Goal: Task Accomplishment & Management: Use online tool/utility

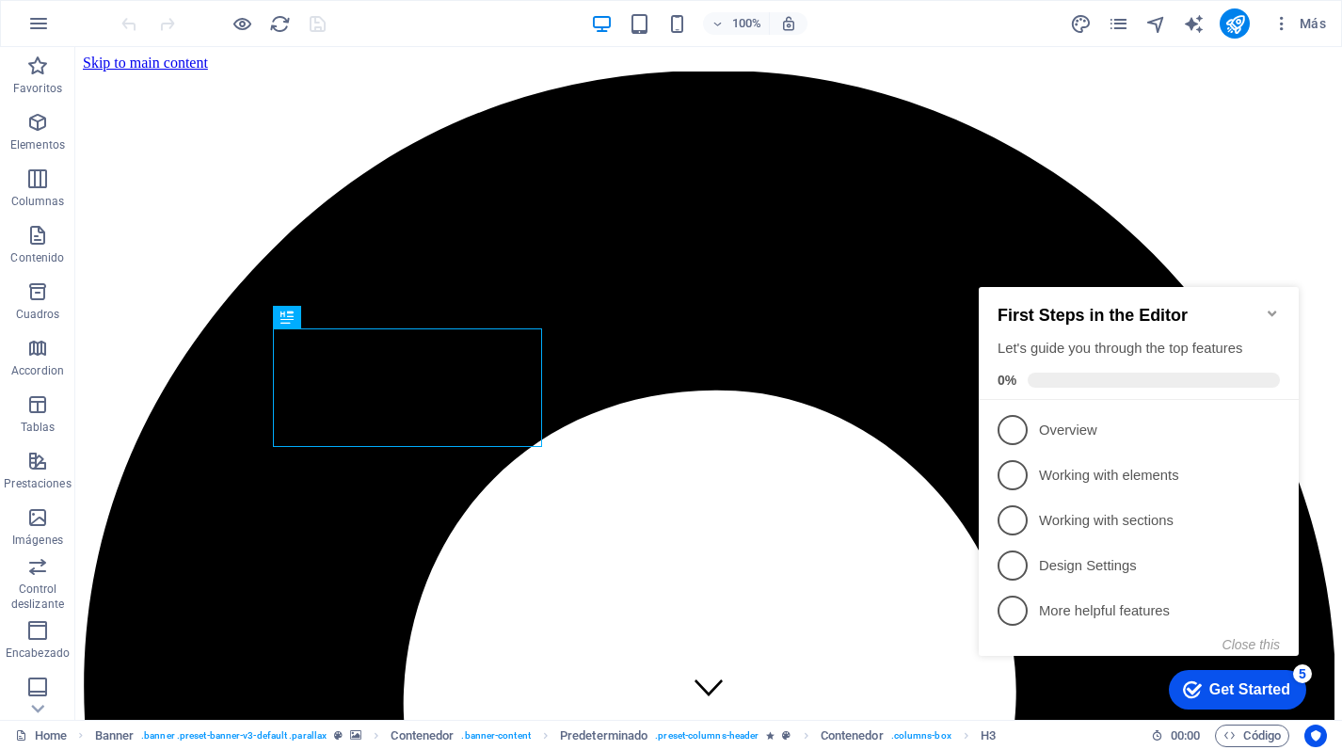
click at [1272, 311] on icon "Minimize checklist" at bounding box center [1272, 314] width 8 height 6
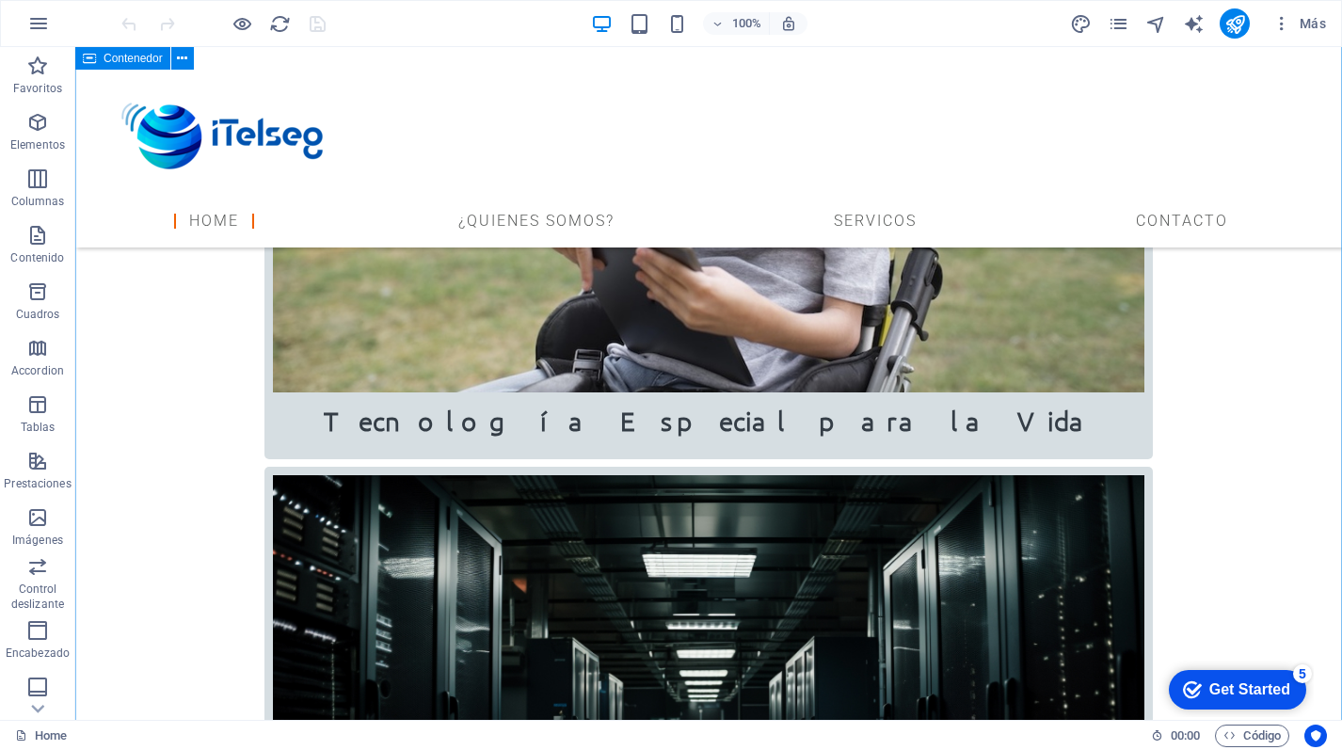
scroll to position [2393, 0]
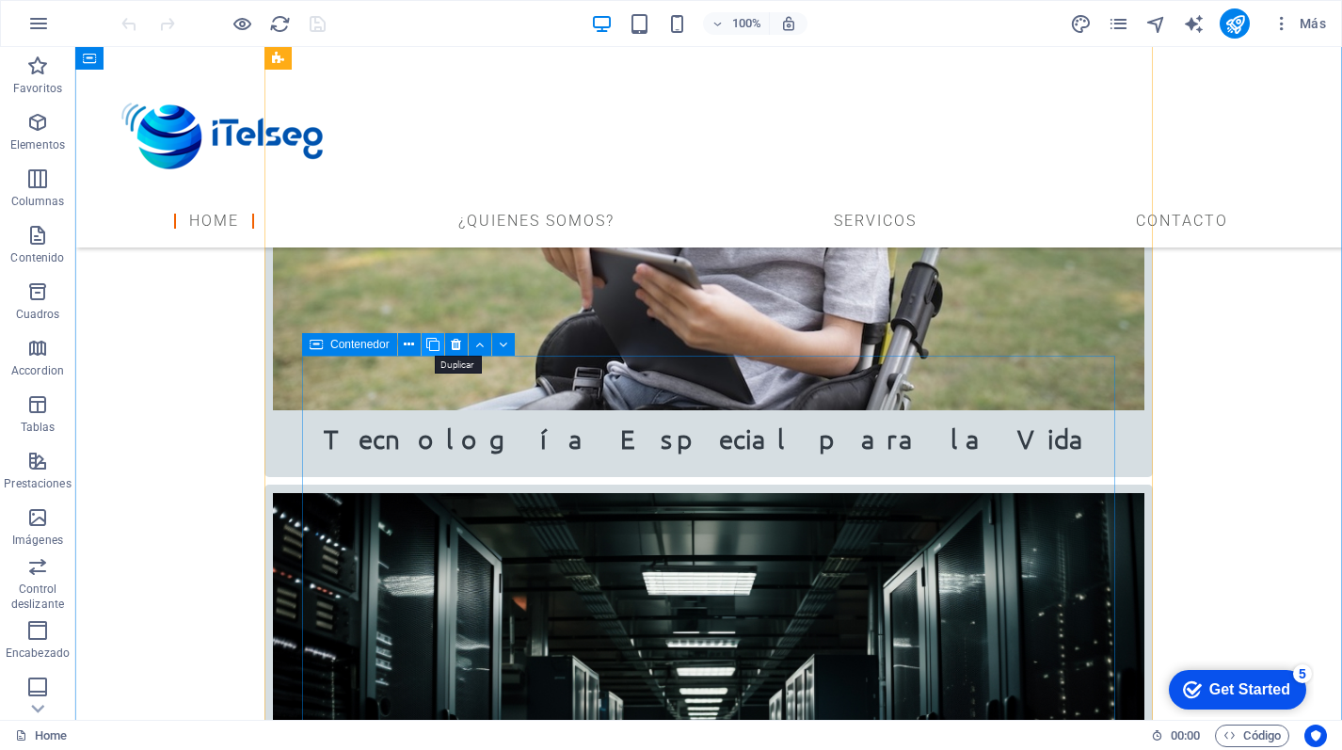
click at [439, 343] on icon at bounding box center [432, 345] width 13 height 20
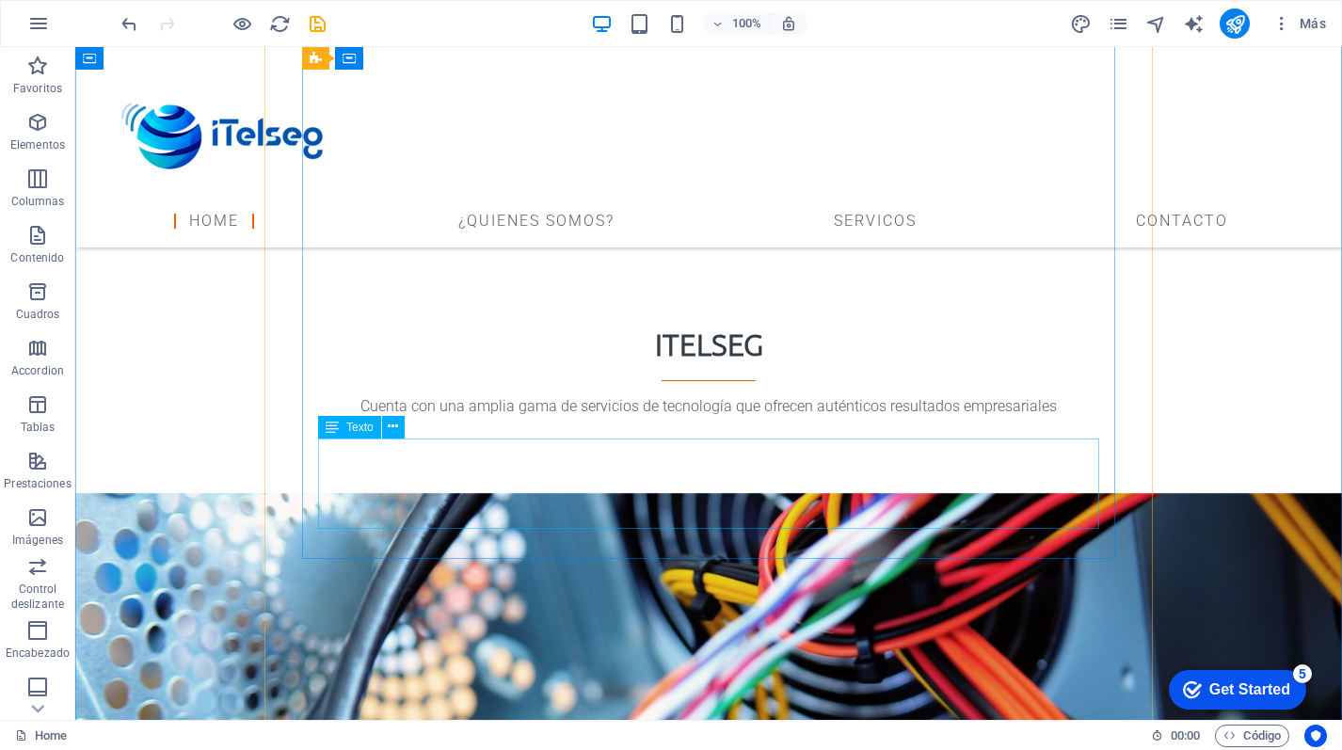
scroll to position [3539, 0]
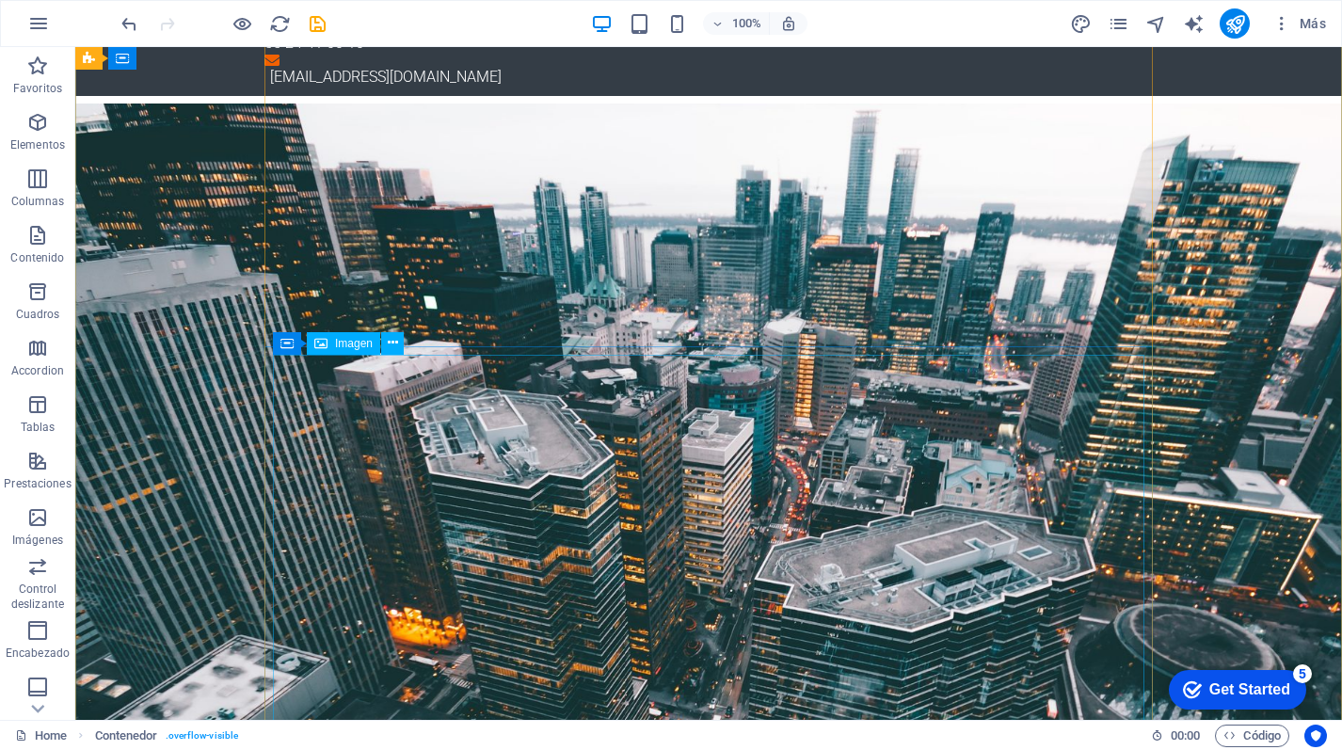
scroll to position [0, 0]
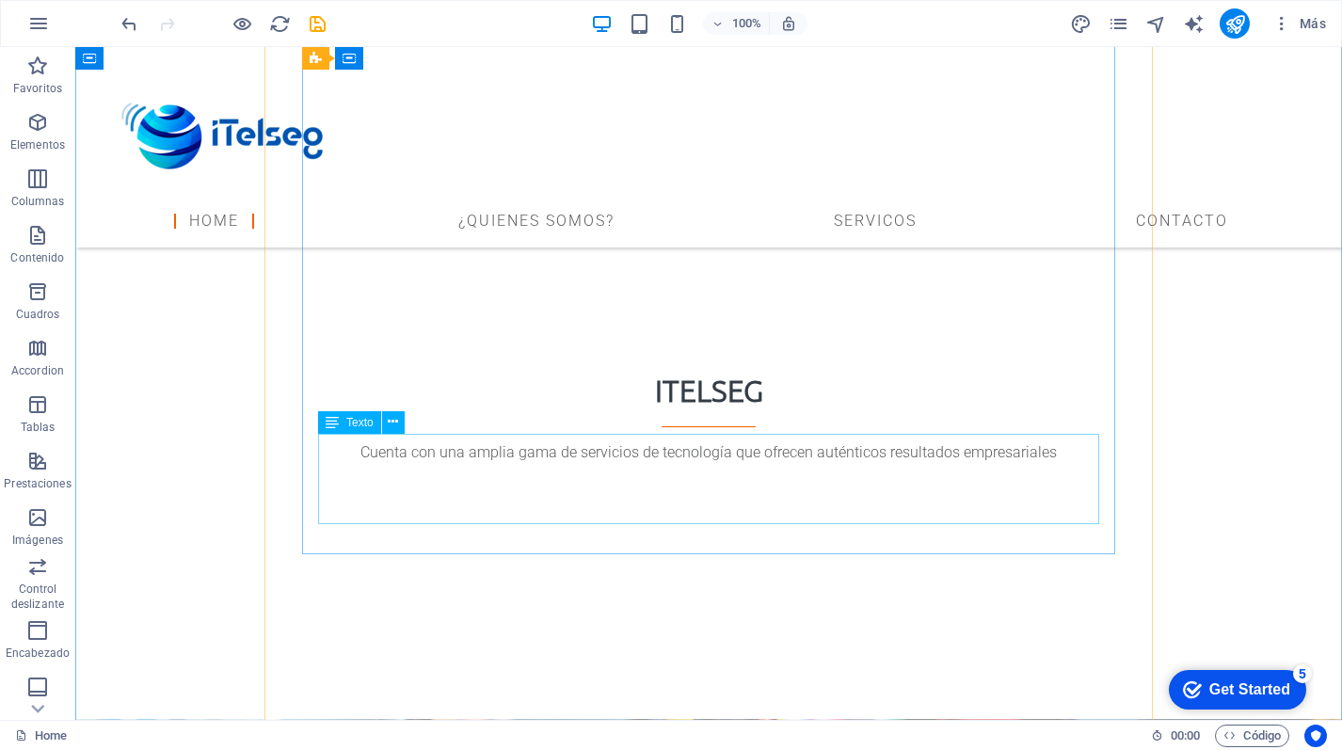
scroll to position [3474, 0]
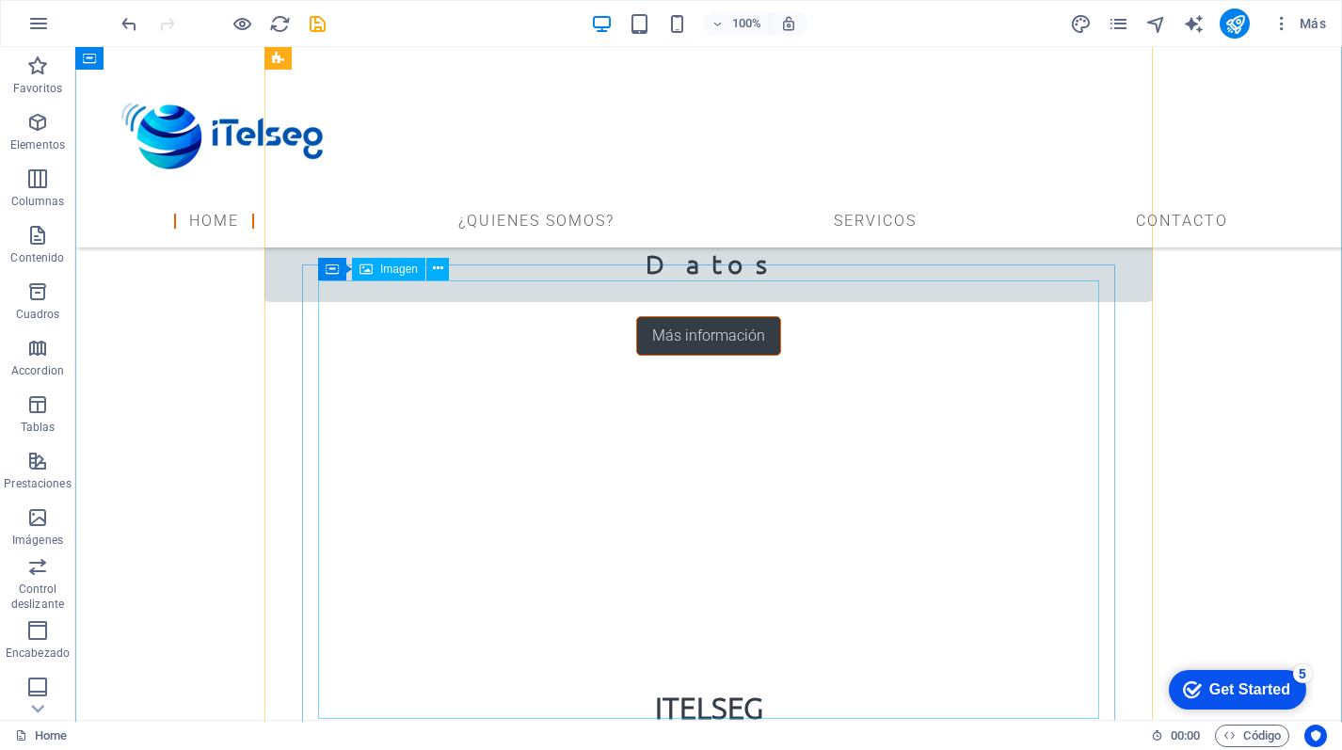
scroll to position [3178, 0]
click at [449, 272] on div "Contenedor Imagen" at bounding box center [389, 270] width 143 height 24
click at [443, 272] on button at bounding box center [437, 269] width 23 height 23
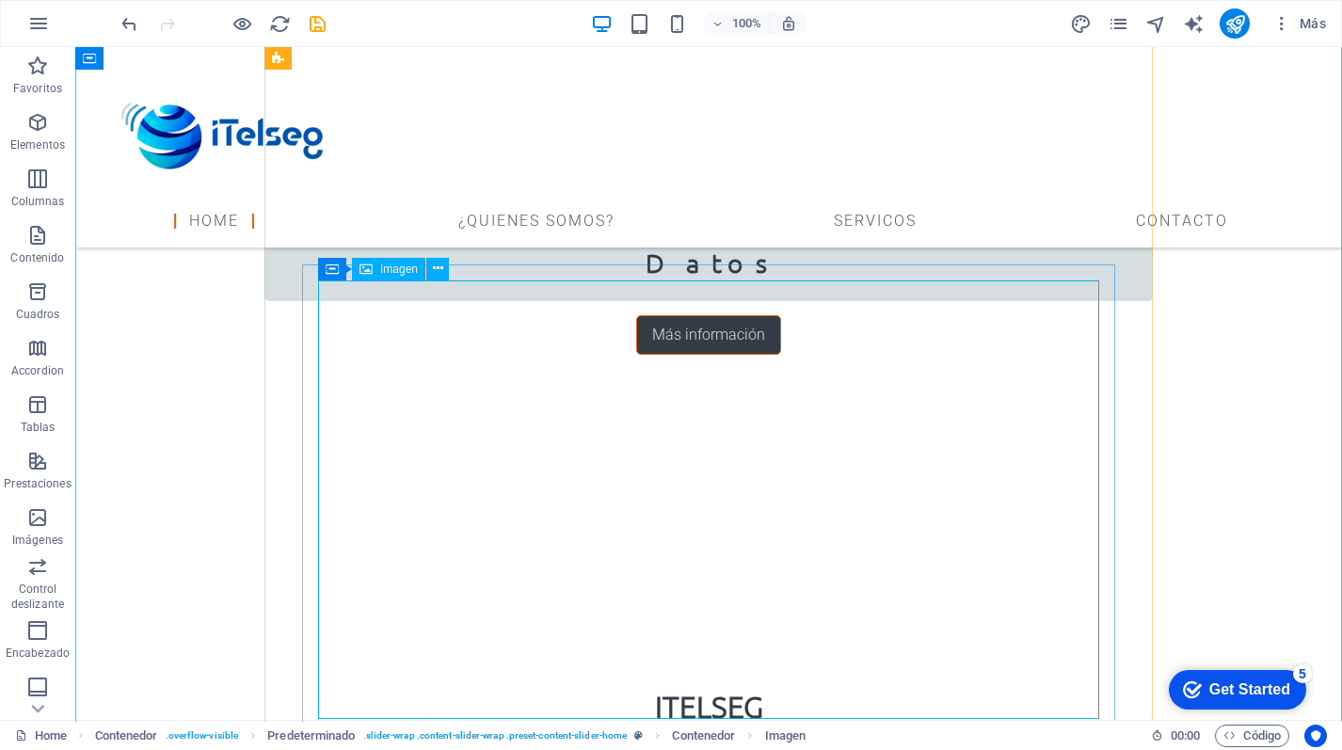
click at [378, 271] on div "Imagen" at bounding box center [388, 269] width 73 height 23
click at [441, 271] on icon at bounding box center [438, 269] width 10 height 20
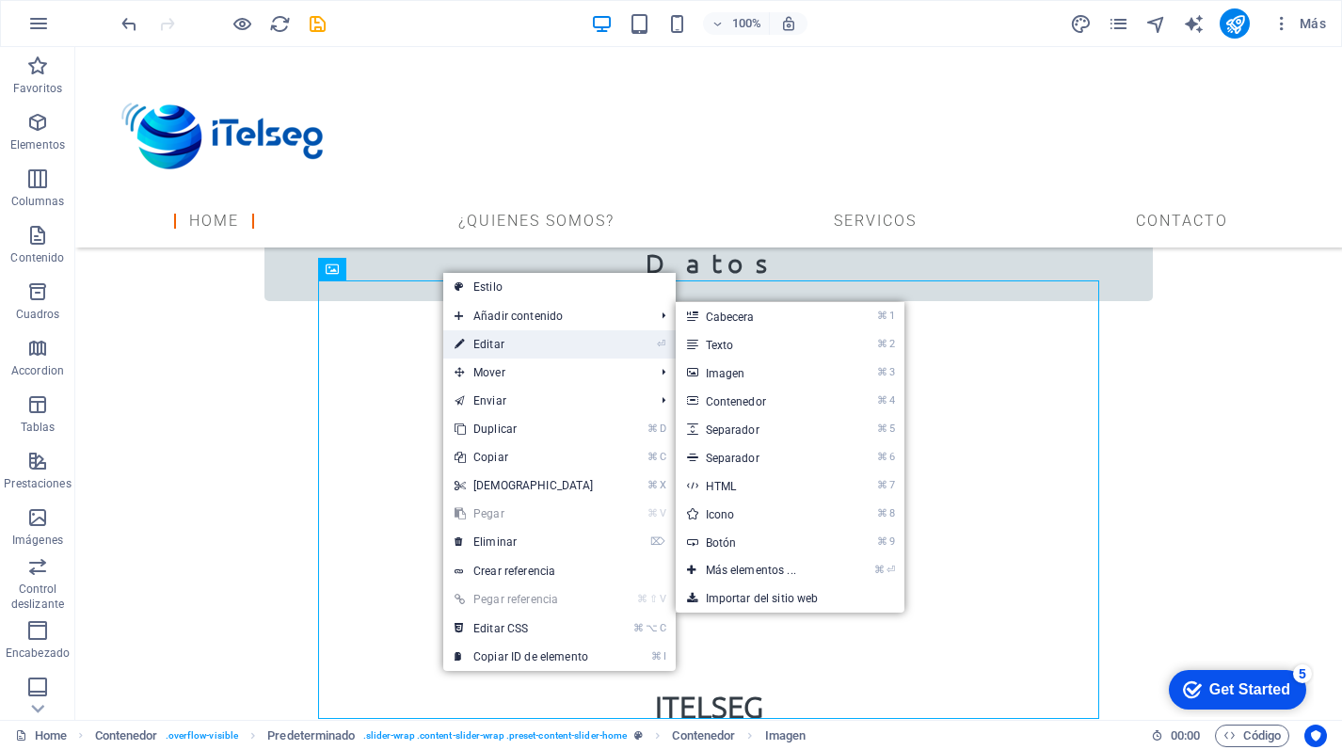
click at [513, 345] on link "⏎ Editar" at bounding box center [524, 344] width 162 height 28
select select "%"
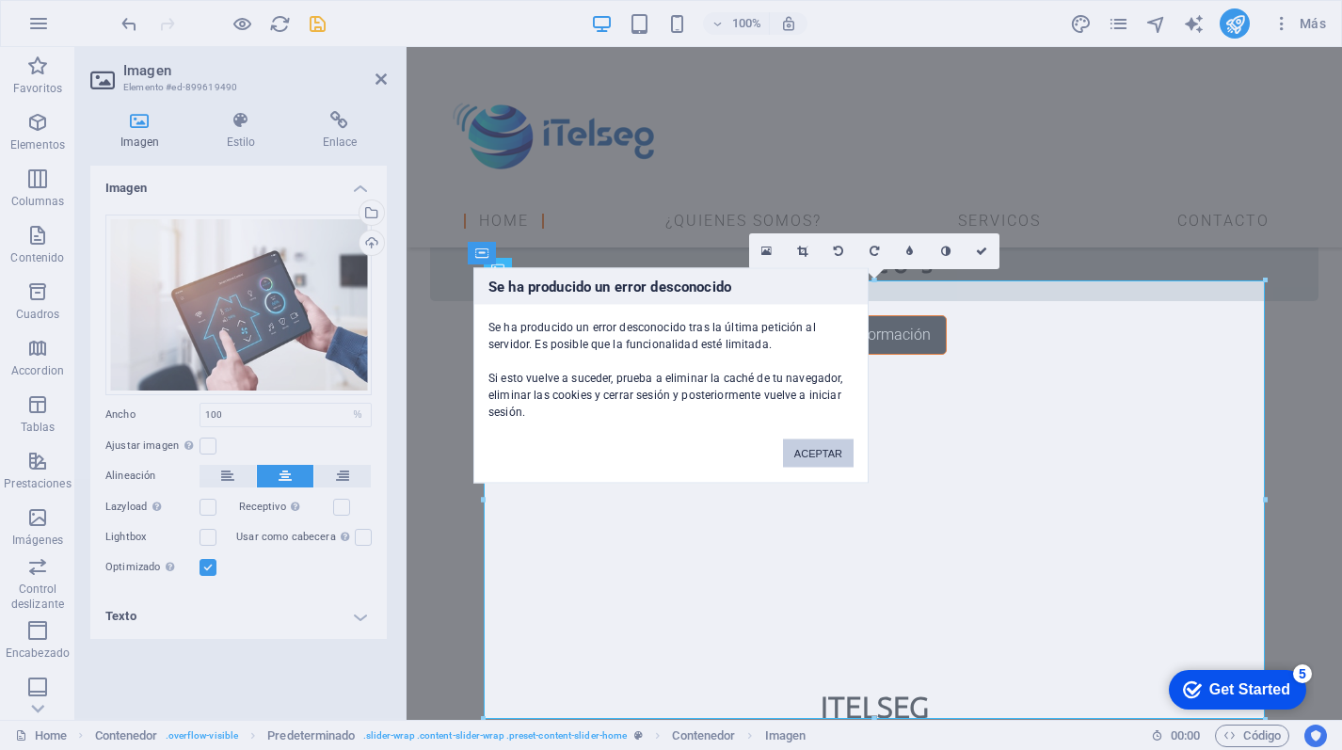
click at [831, 454] on button "ACEPTAR" at bounding box center [818, 453] width 71 height 28
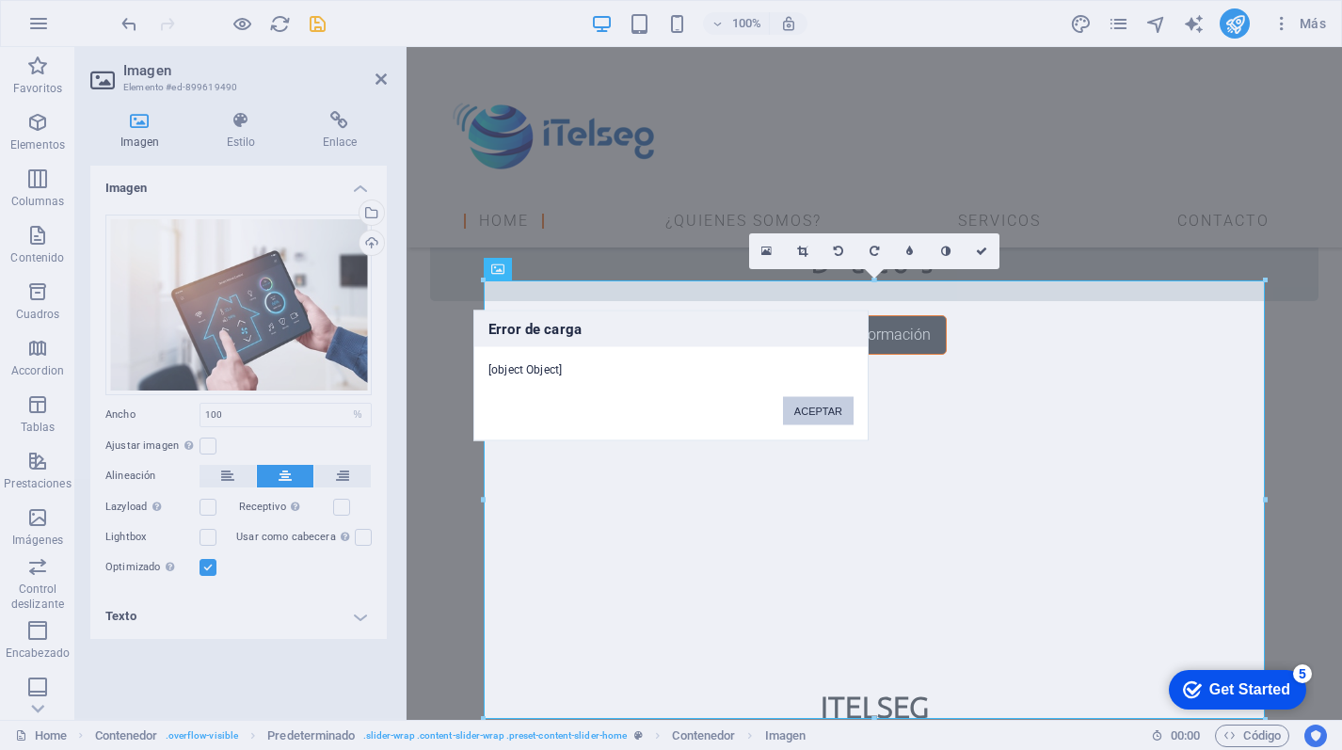
click at [838, 411] on button "ACEPTAR" at bounding box center [818, 410] width 71 height 28
